Goal: Transaction & Acquisition: Download file/media

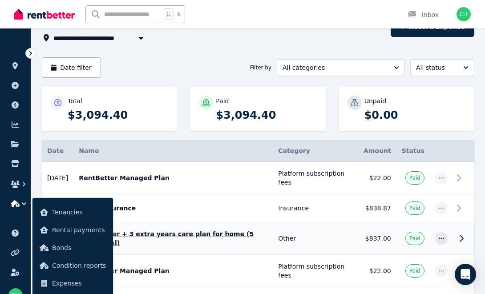
scroll to position [58, 0]
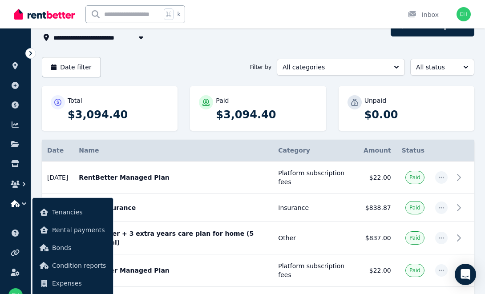
click at [187, 133] on div "Total $3,094.40 Paid $3,094.40 Unpaid $0.00" at bounding box center [258, 112] width 433 height 53
click at [69, 211] on span "Tenancies" at bounding box center [79, 212] width 54 height 11
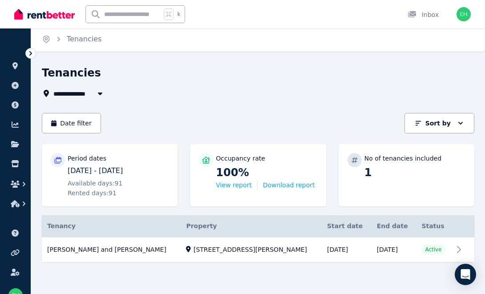
scroll to position [2, 0]
click at [464, 251] on link "View property details" at bounding box center [258, 249] width 433 height 25
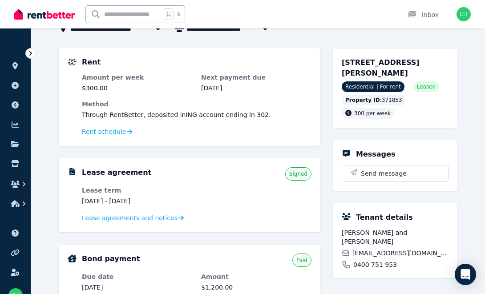
scroll to position [73, 0]
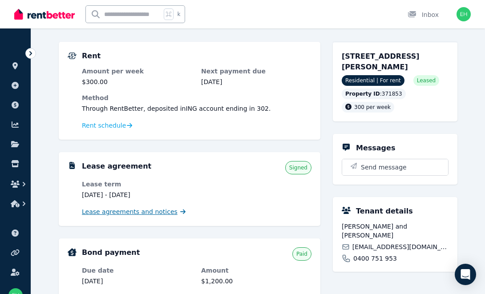
click at [143, 215] on span "Lease agreements and notices" at bounding box center [130, 211] width 96 height 9
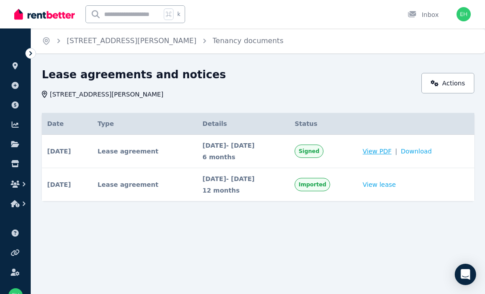
click at [392, 151] on span "View PDF" at bounding box center [377, 151] width 29 height 9
click at [419, 153] on span "Download" at bounding box center [416, 151] width 31 height 9
click at [389, 185] on link "View lease" at bounding box center [379, 184] width 33 height 9
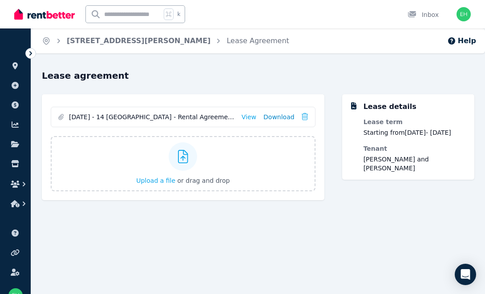
click at [277, 117] on link "Download" at bounding box center [278, 117] width 31 height 9
